Goal: Transaction & Acquisition: Purchase product/service

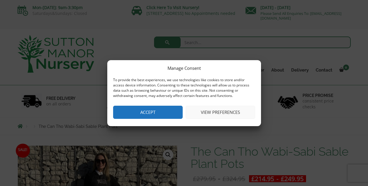
click at [149, 113] on button "Accept" at bounding box center [148, 112] width 70 height 13
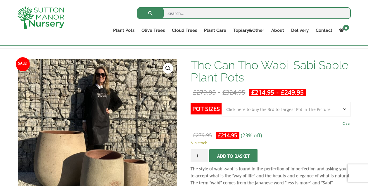
scroll to position [74, 0]
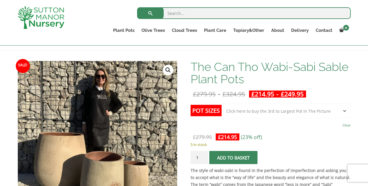
click at [271, 114] on select "Choose an option Click here to buy the 3rd to Largest Pot In The Picture Click …" at bounding box center [285, 111] width 129 height 15
click at [221, 104] on select "Choose an option Click here to buy the 3rd to Largest Pot In The Picture Click …" at bounding box center [285, 111] width 129 height 15
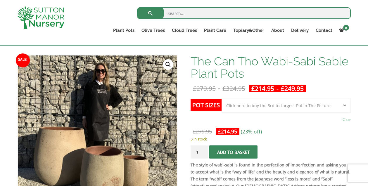
scroll to position [81, 0]
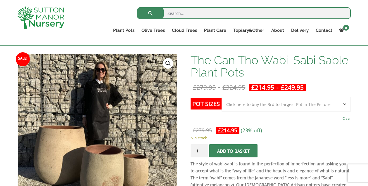
click at [313, 105] on select "Choose an option Click here to buy the 3rd to Largest Pot In The Picture Click …" at bounding box center [285, 104] width 129 height 15
click at [221, 97] on select "Choose an option Click here to buy the 3rd to Largest Pot In The Picture Click …" at bounding box center [285, 104] width 129 height 15
click at [304, 107] on select "Choose an option Click here to buy the 3rd to Largest Pot In The Picture Click …" at bounding box center [285, 104] width 129 height 15
select select "Click here to buy the 3rd to Largest Pot In The Picture"
click at [221, 97] on select "Choose an option Click here to buy the 3rd to Largest Pot In The Picture Click …" at bounding box center [285, 104] width 129 height 15
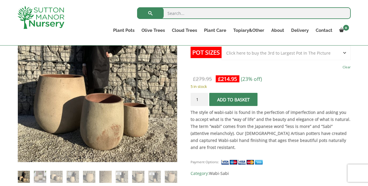
scroll to position [133, 0]
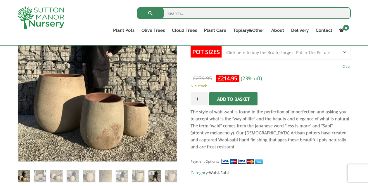
click at [153, 177] on img at bounding box center [154, 176] width 12 height 12
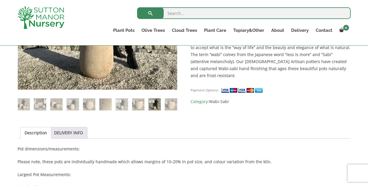
scroll to position [202, 0]
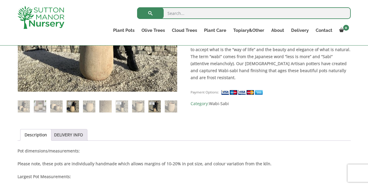
click at [73, 110] on img at bounding box center [73, 107] width 12 height 12
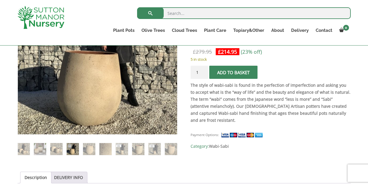
scroll to position [160, 0]
